Goal: Information Seeking & Learning: Learn about a topic

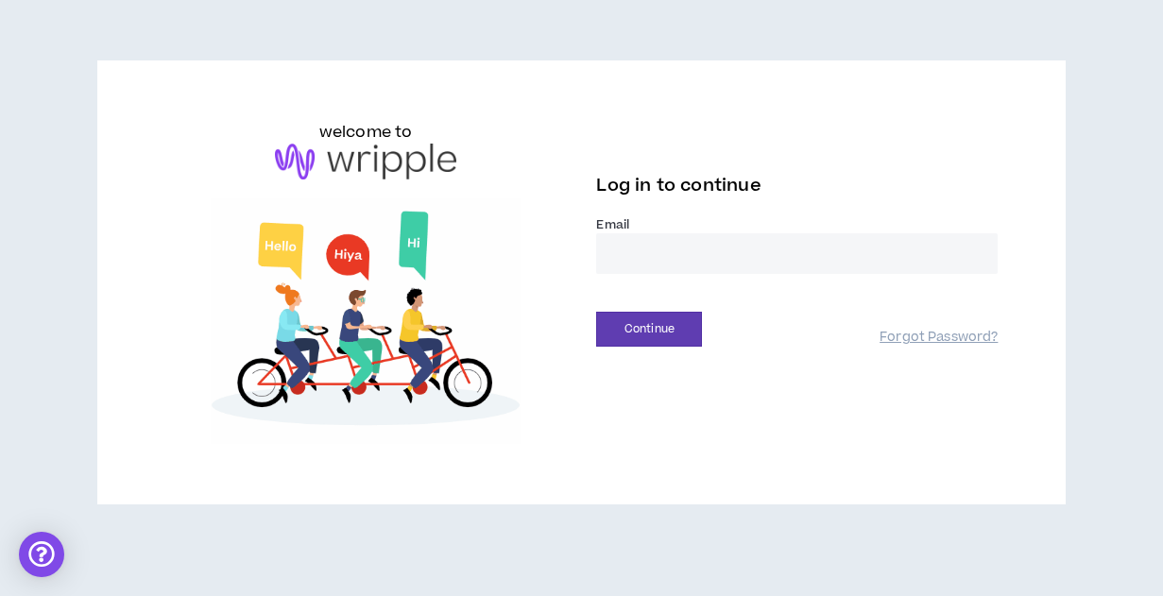
click at [629, 249] on input "email" at bounding box center [797, 253] width 402 height 41
click at [644, 321] on button "Continue" at bounding box center [649, 329] width 106 height 35
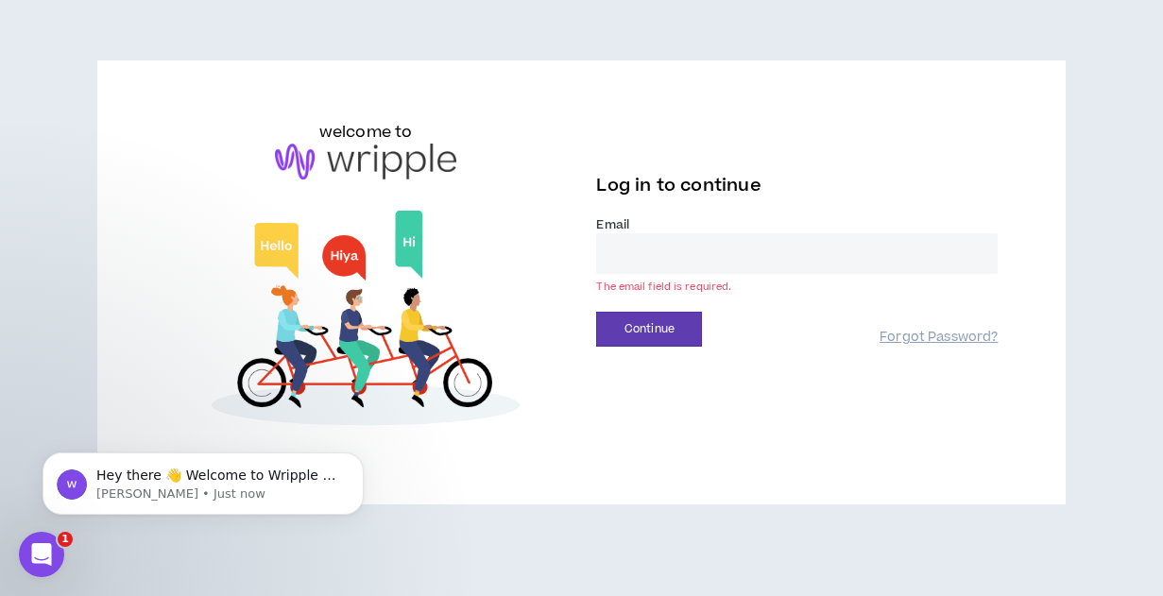
click at [632, 261] on input "email" at bounding box center [797, 253] width 402 height 41
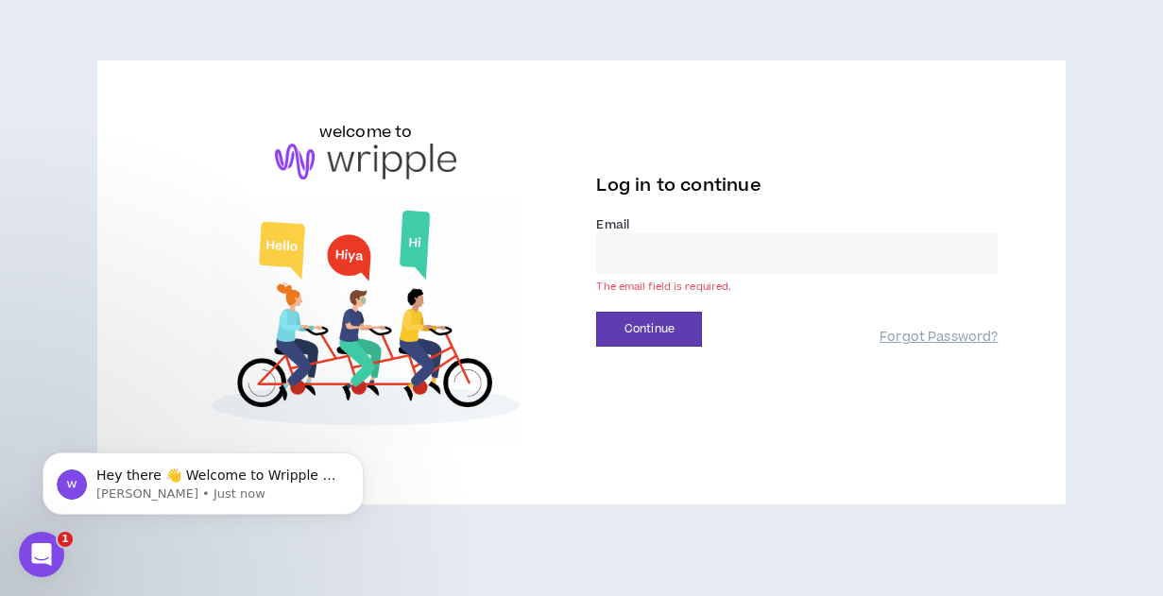
type input "**********"
click at [656, 331] on button "Continue" at bounding box center [649, 329] width 106 height 35
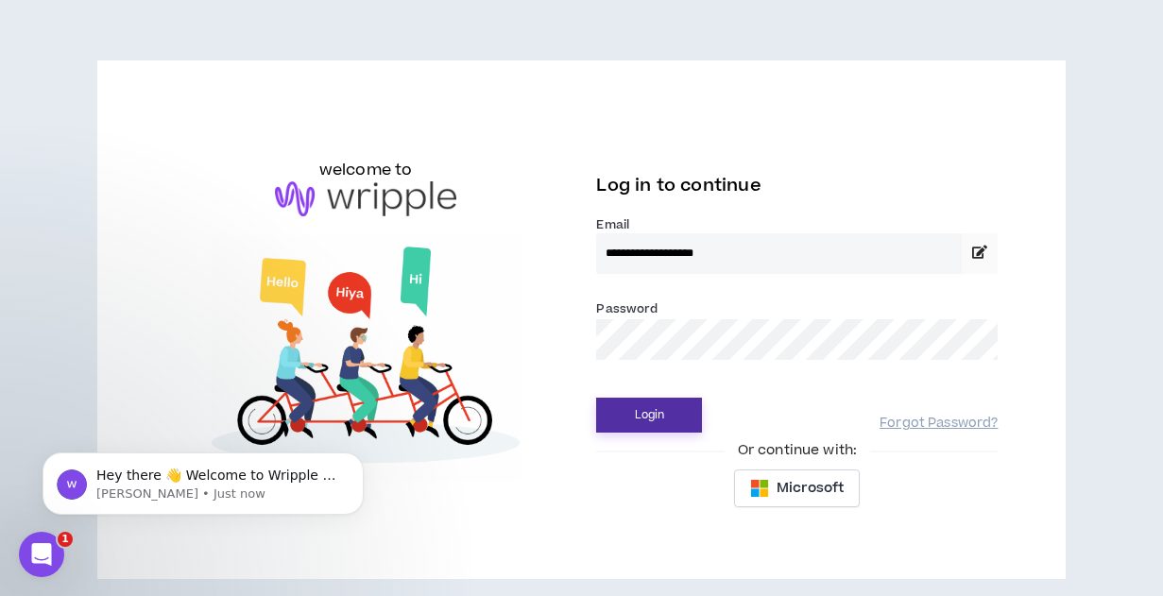
click at [644, 409] on button "Login" at bounding box center [649, 415] width 106 height 35
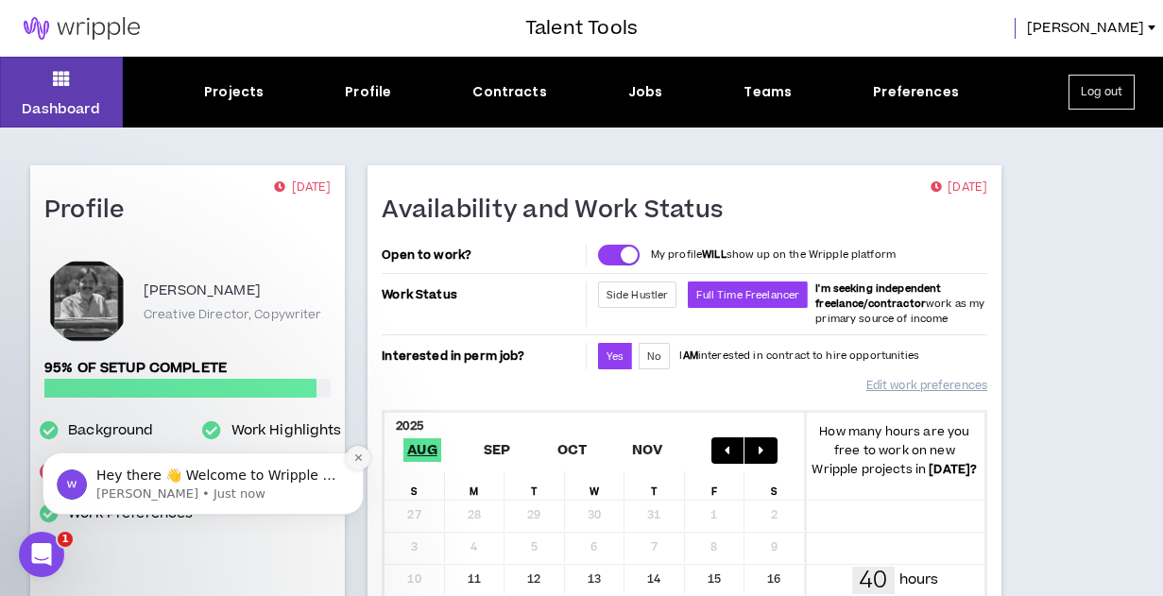
click at [359, 452] on button "Dismiss notification" at bounding box center [358, 458] width 25 height 25
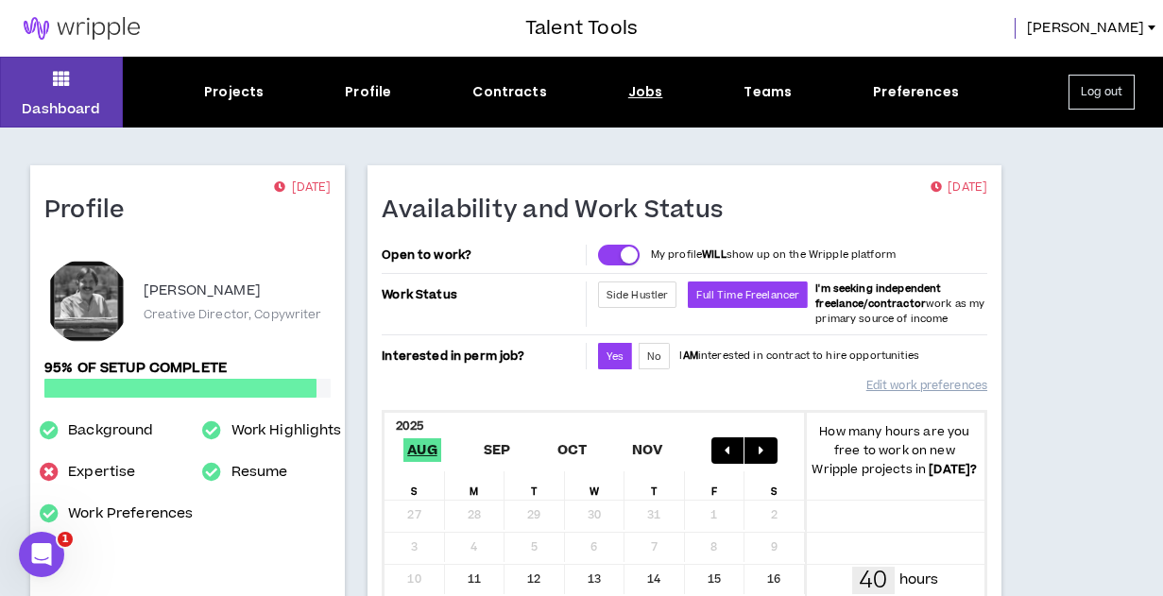
click at [643, 93] on div "Jobs" at bounding box center [645, 92] width 35 height 20
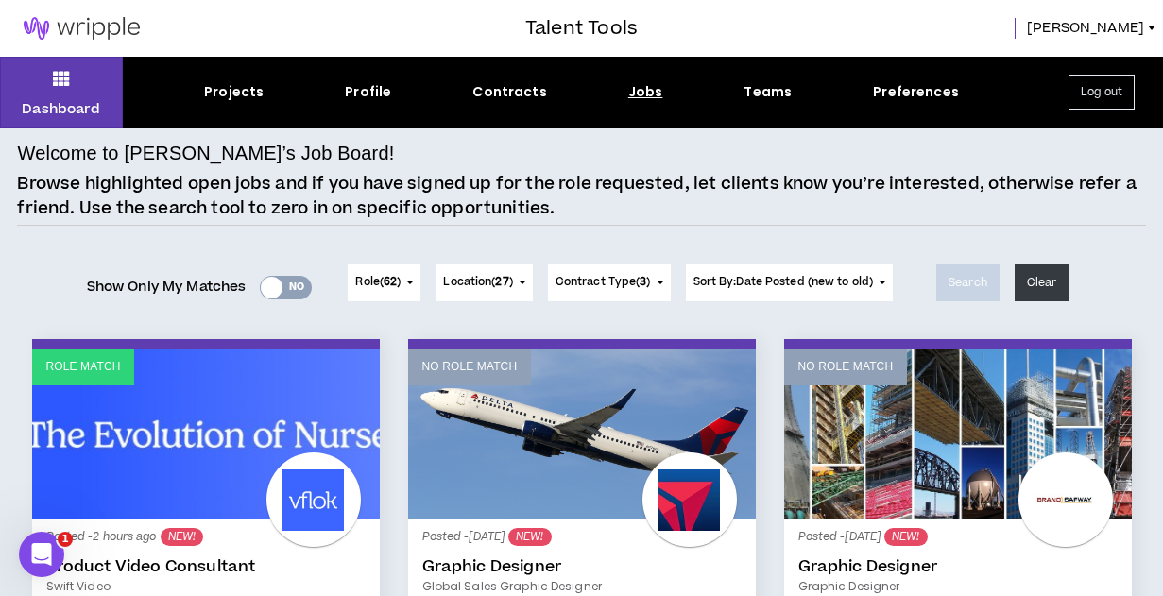
click at [266, 283] on div at bounding box center [272, 288] width 22 height 22
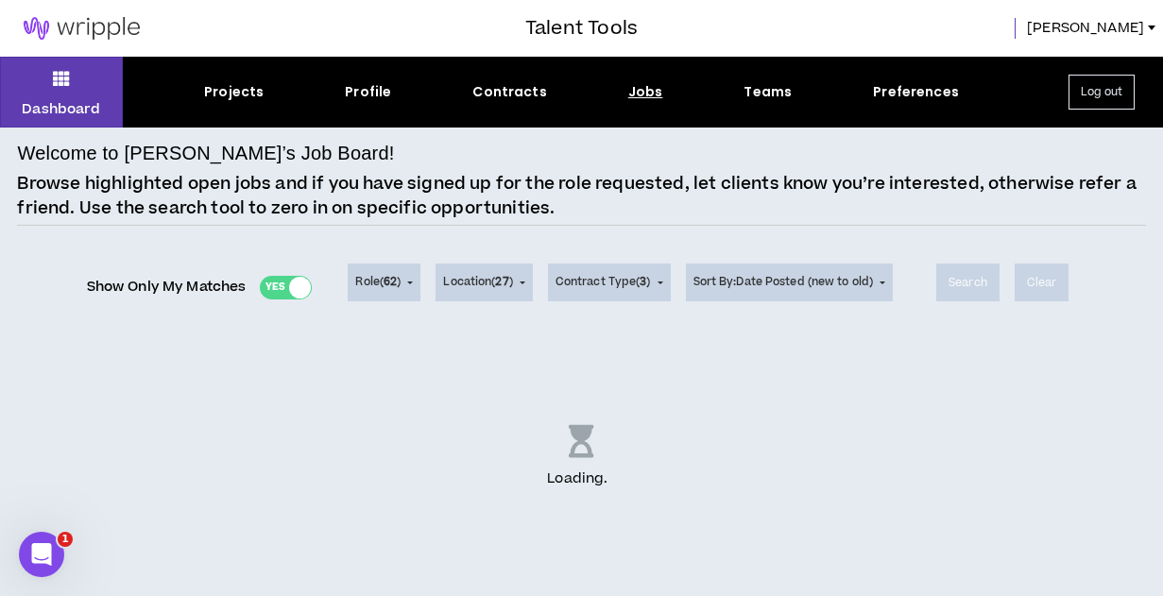
click at [36, 545] on icon "Open Intercom Messenger" at bounding box center [41, 555] width 31 height 31
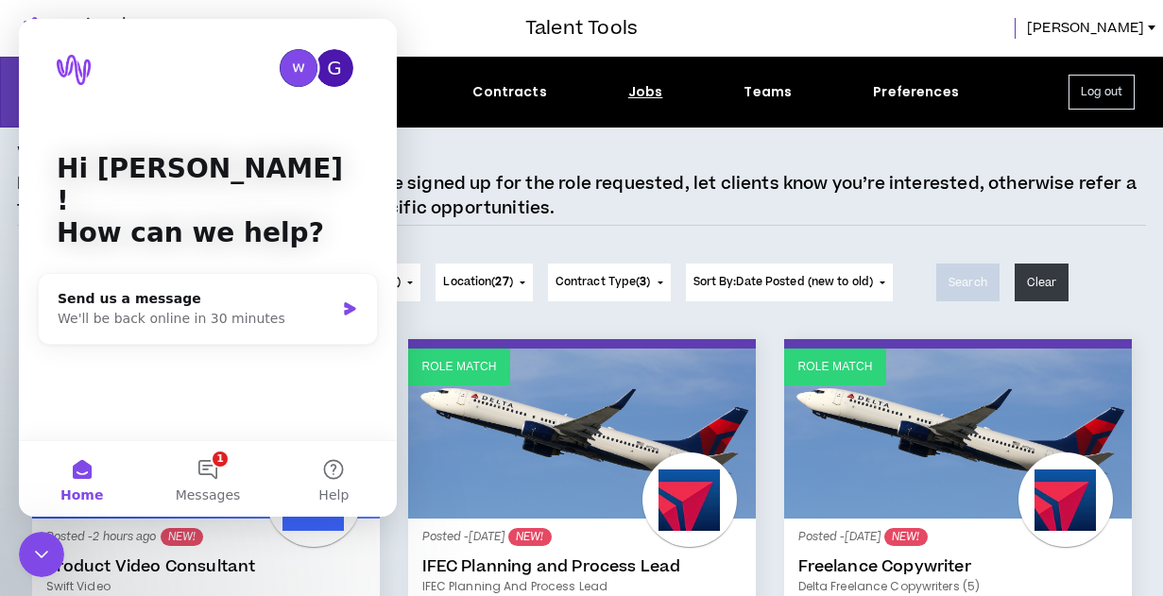
click at [78, 465] on button "Home" at bounding box center [82, 479] width 126 height 76
click at [41, 550] on icon "Close Intercom Messenger" at bounding box center [41, 554] width 23 height 23
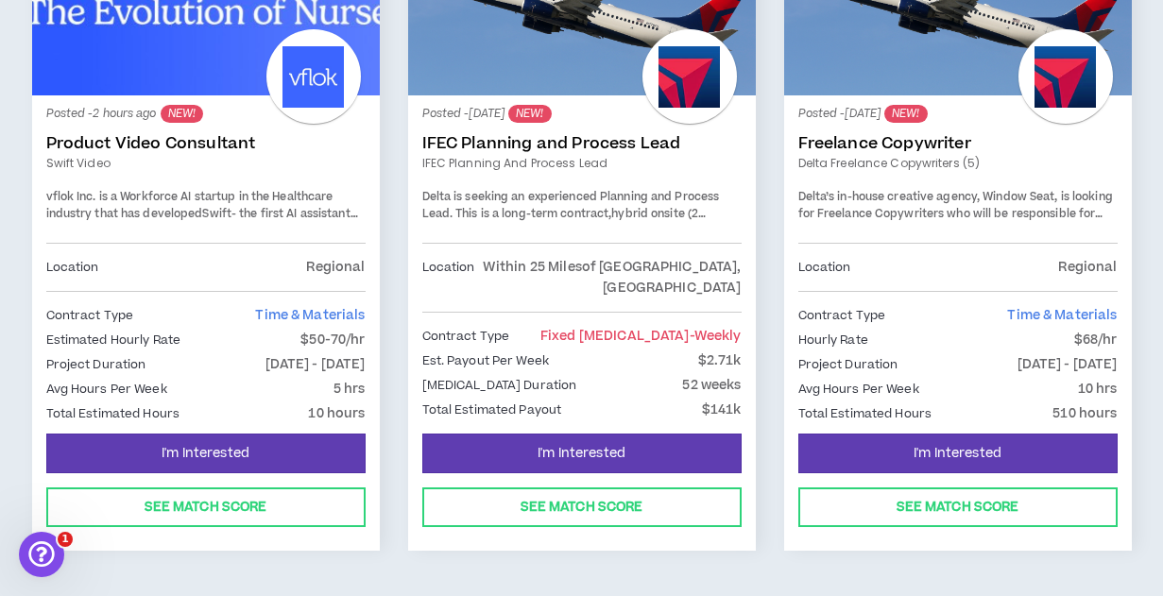
scroll to position [426, 0]
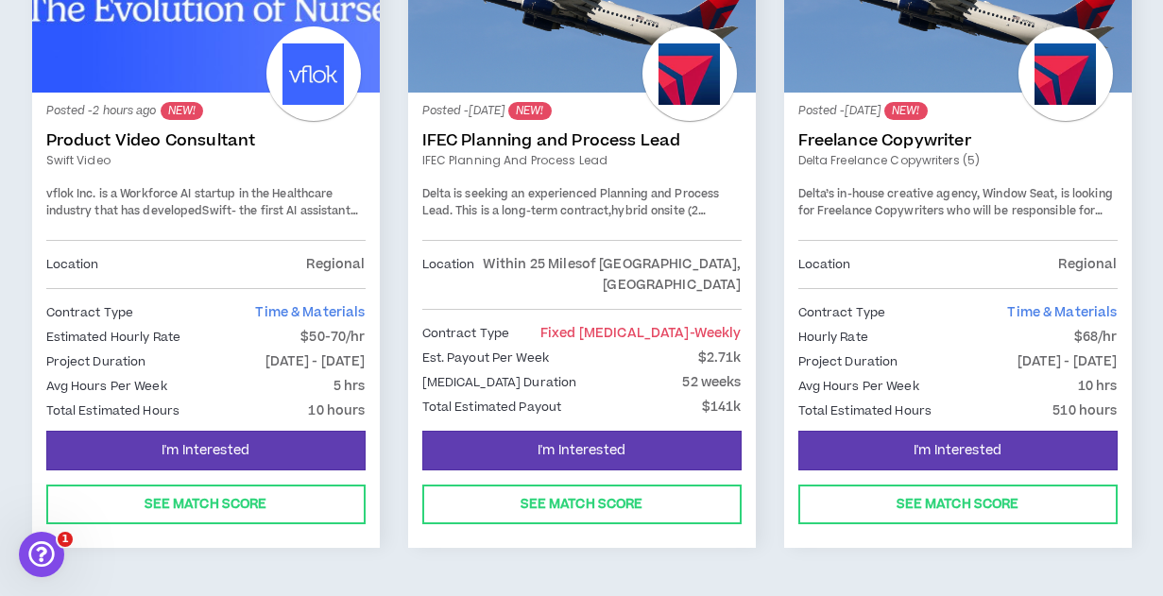
click at [193, 142] on link "Product Video Consultant" at bounding box center [205, 140] width 319 height 19
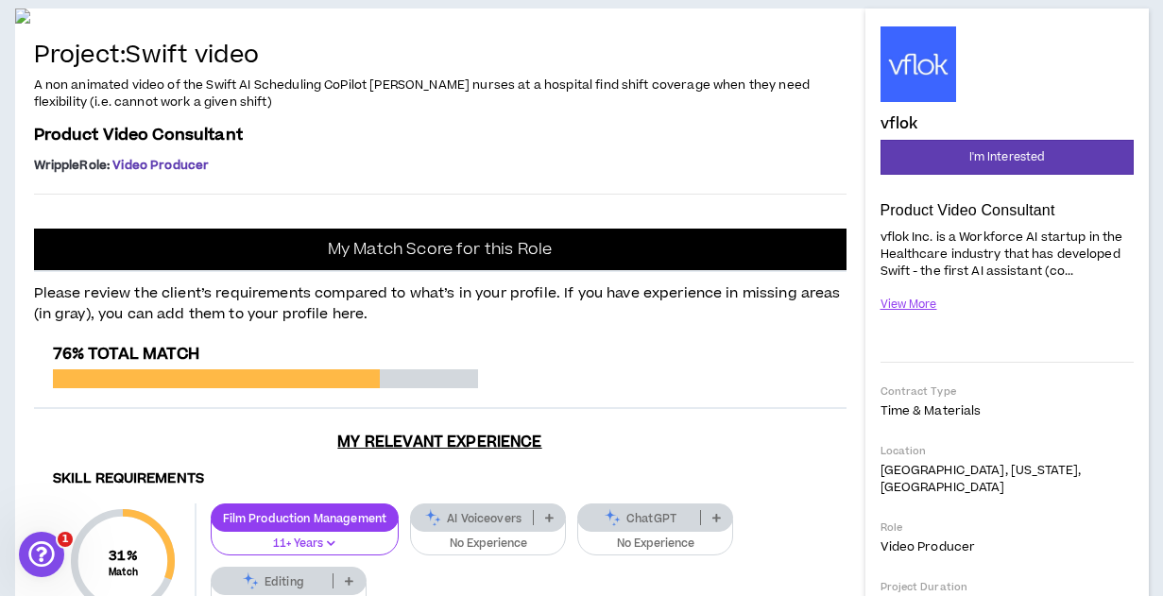
scroll to position [176, 0]
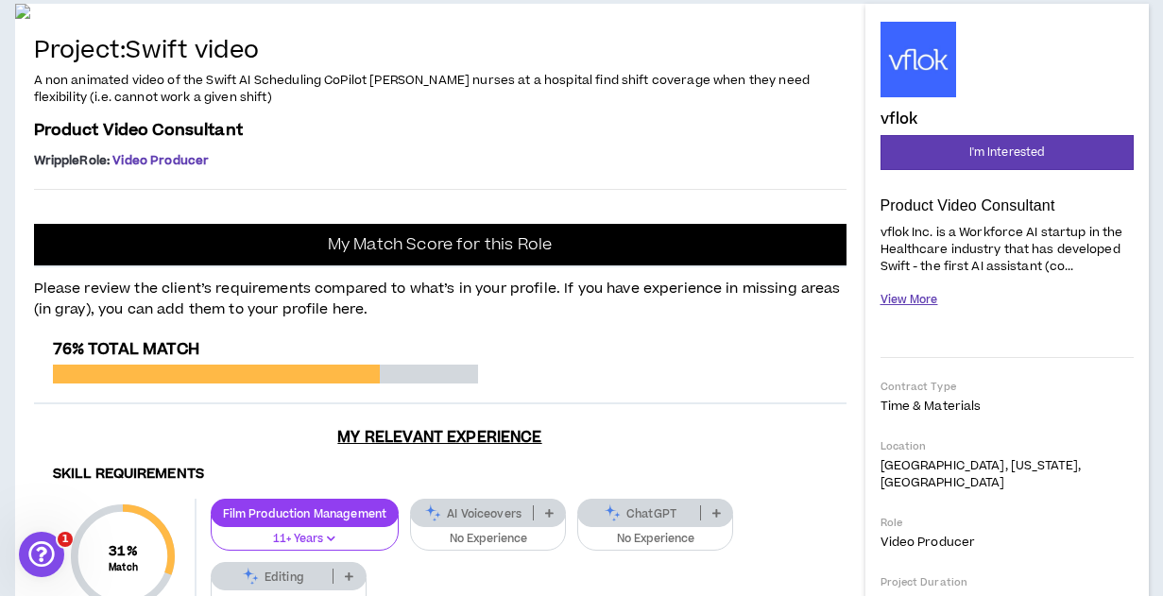
click at [921, 303] on button "View More" at bounding box center [910, 299] width 58 height 33
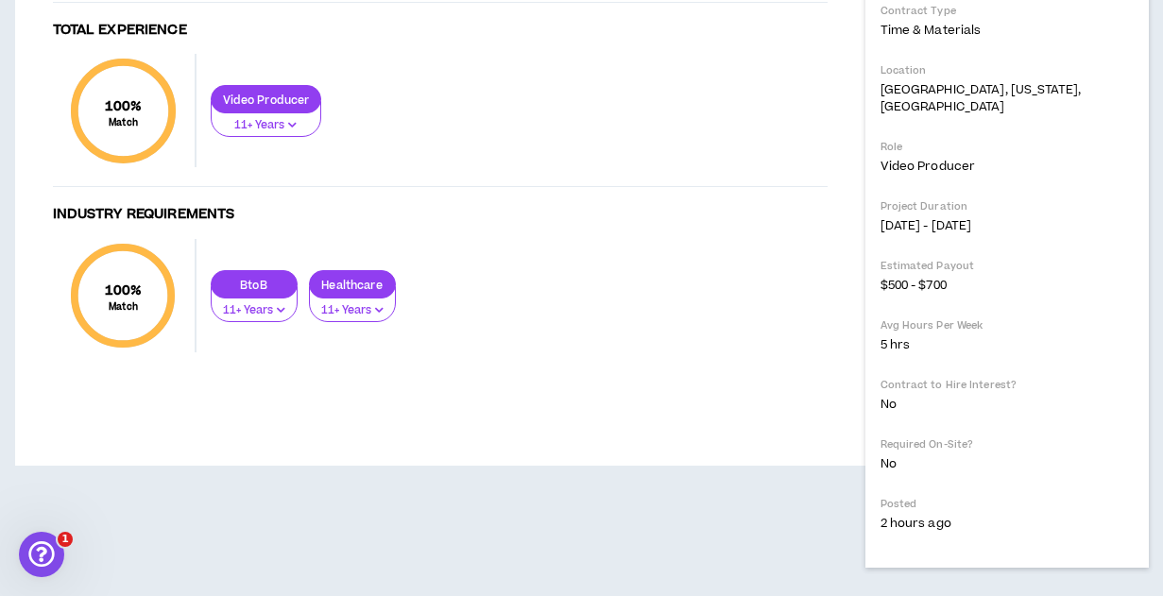
scroll to position [827, 0]
